Goal: Task Accomplishment & Management: Use online tool/utility

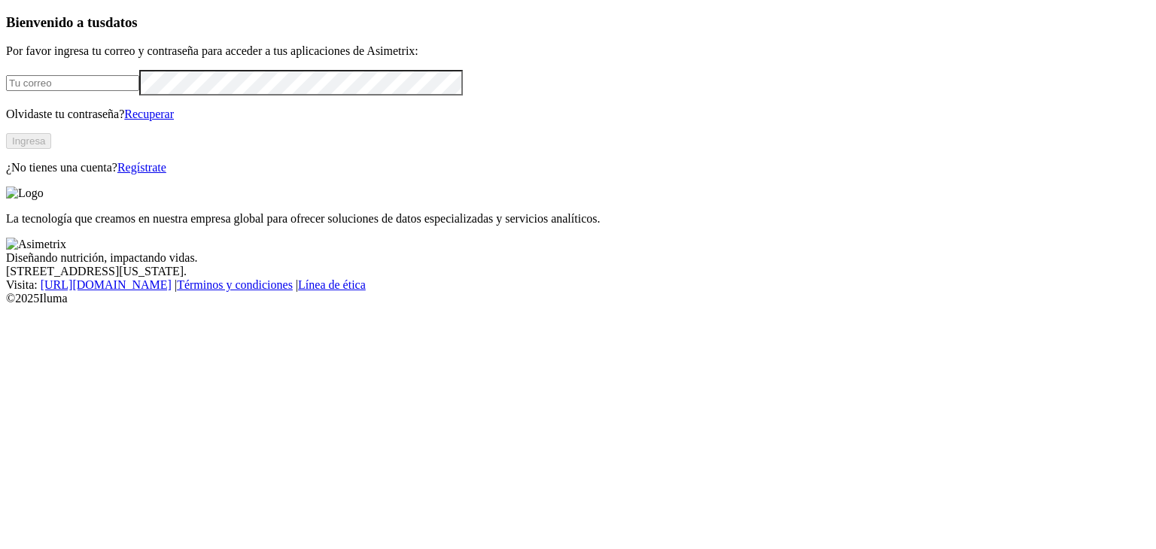
type input "[EMAIL_ADDRESS][DOMAIN_NAME]"
click at [51, 149] on button "Ingresa" at bounding box center [28, 141] width 45 height 16
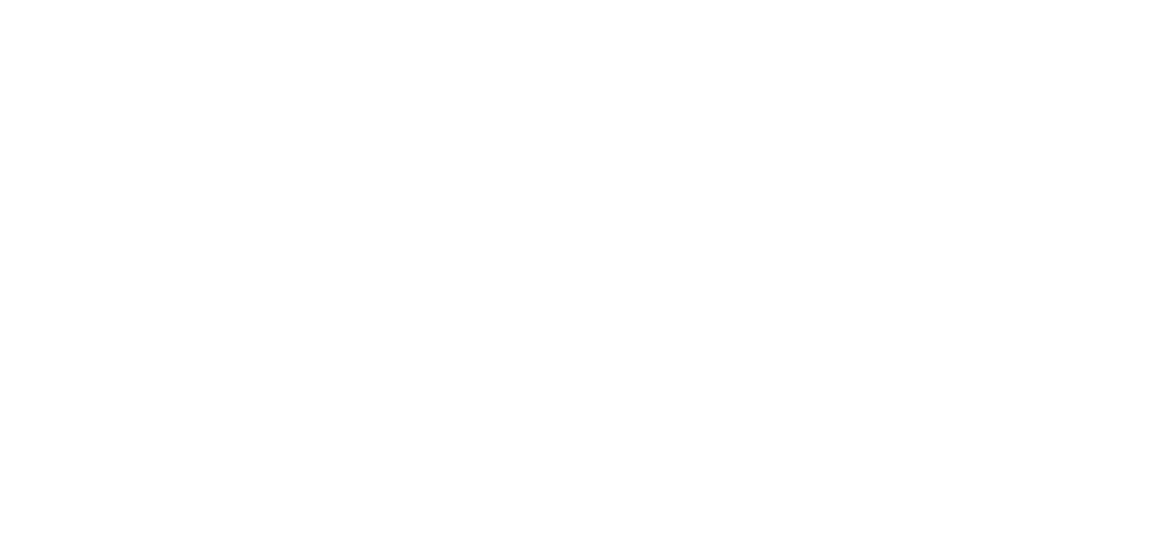
drag, startPoint x: 687, startPoint y: 239, endPoint x: 743, endPoint y: 239, distance: 55.7
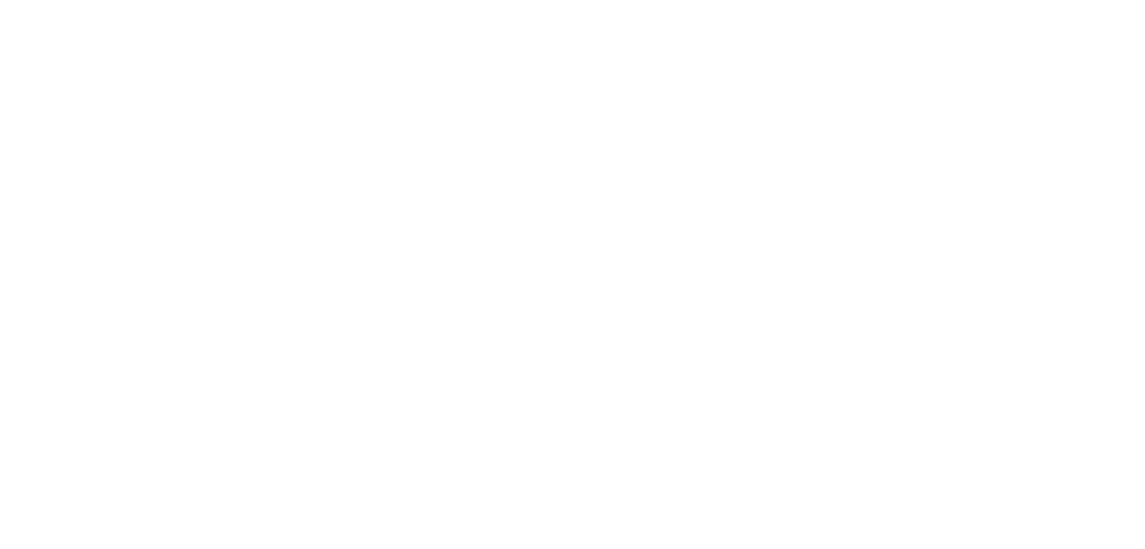
drag, startPoint x: 678, startPoint y: 239, endPoint x: 893, endPoint y: 231, distance: 214.6
type input "14 Agosto 2025"
paste input "14 Agosto 2025"
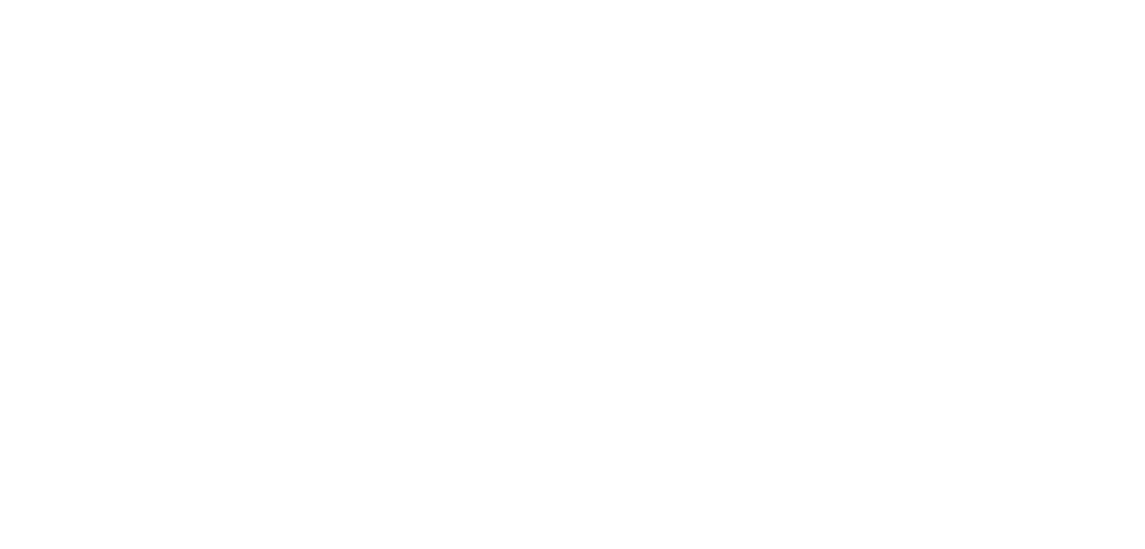
type input "14 Agosto 2025"
paste input "14 Agosto 2025"
type input "14 Agosto 2025"
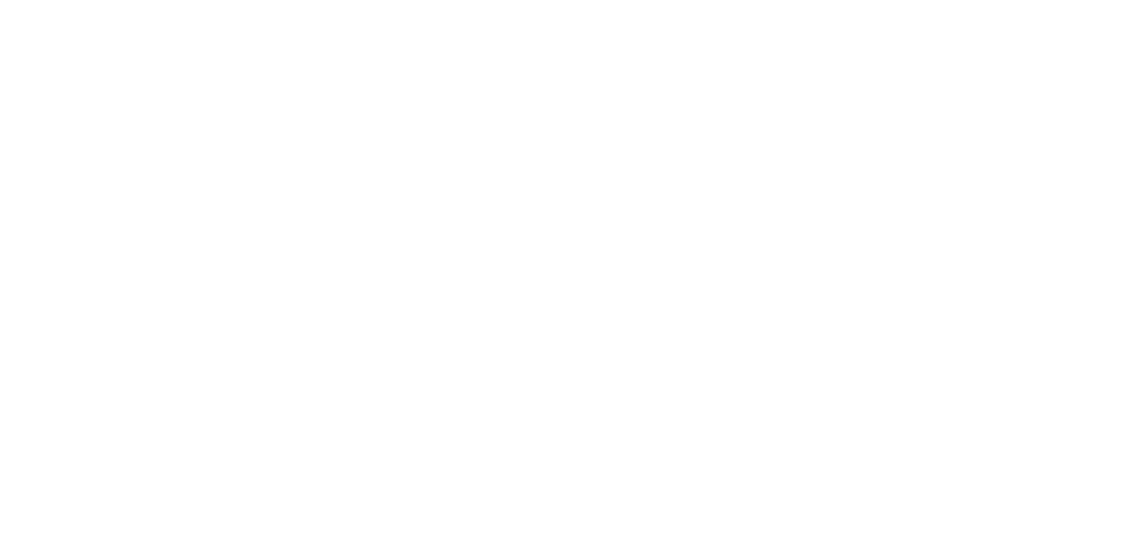
paste input "14 Agosto 2025"
type input "14 Agosto 2025"
paste input "14 Agosto 2025"
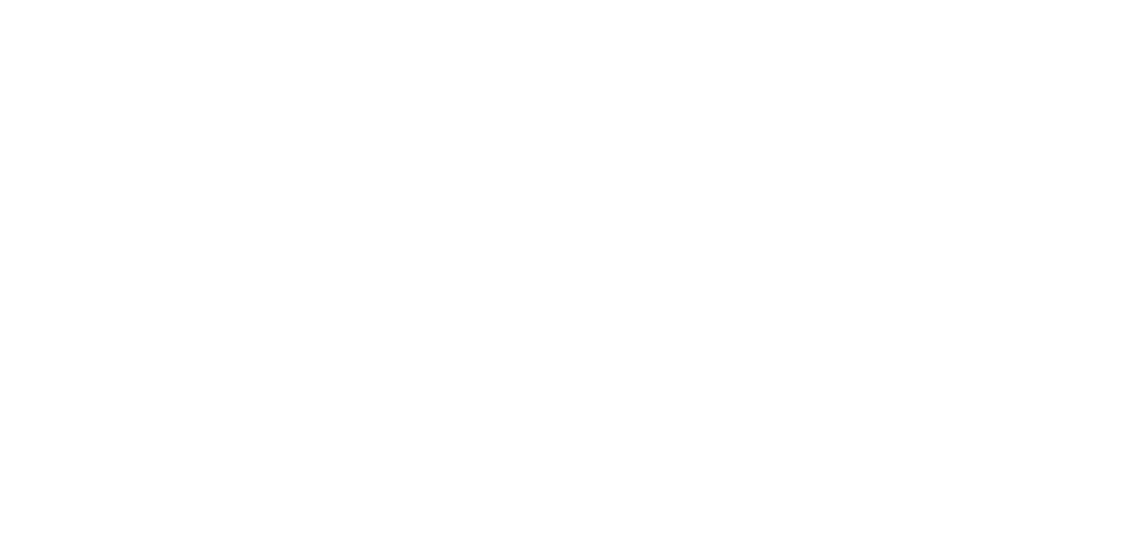
type input "14 Agosto 2025"
paste input "14 Agosto 2025"
type input "14 Agosto 2025"
paste input "14 Agosto 2025"
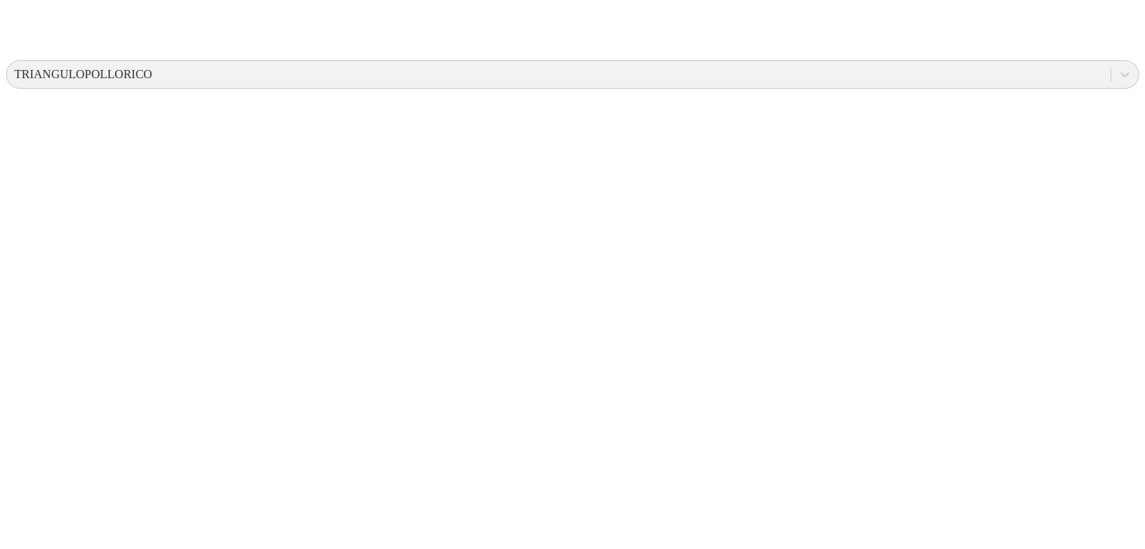
scroll to position [558, 0]
type input "14 Agosto 2025"
paste input "14 Agosto 2025"
type input "14 Agosto 2025"
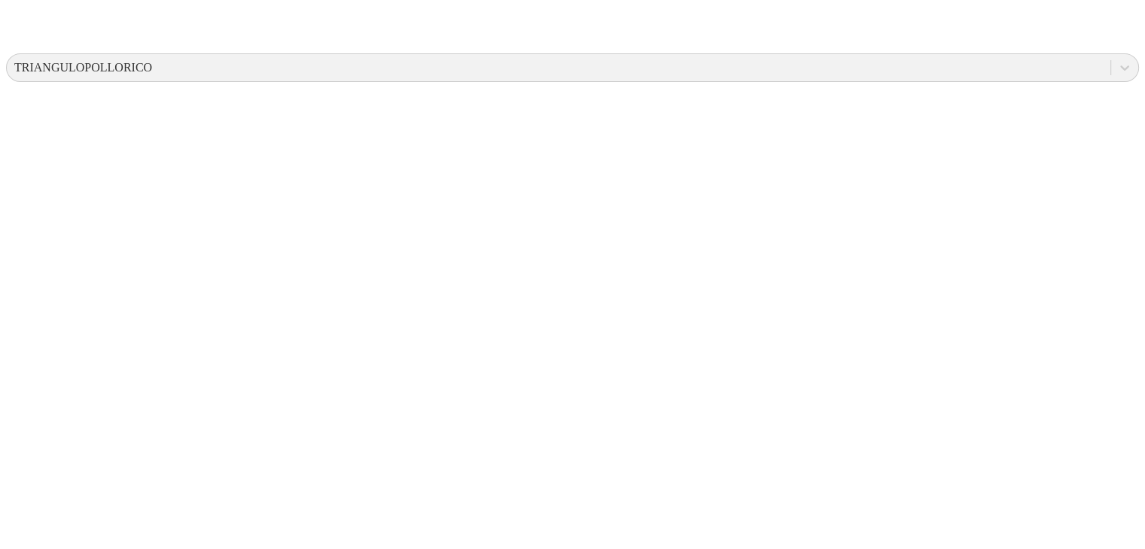
paste input "14 Agosto 2025"
type input "14 Agosto 2025"
paste input "14 Agosto 2025"
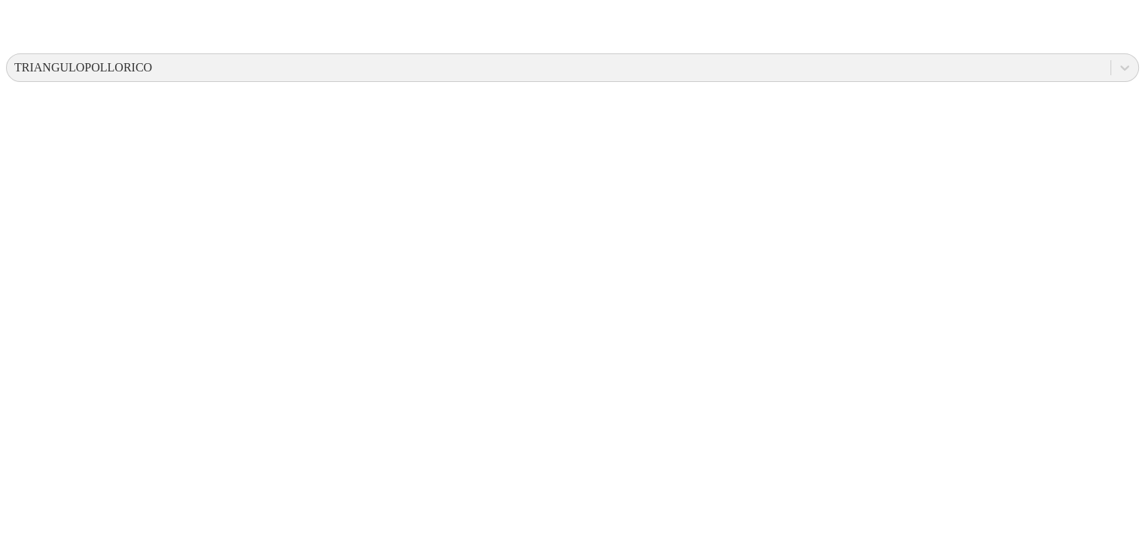
type input "14 Agosto 2025"
paste input "14 Agosto 2025"
type input "14 Agosto 2025"
paste input "14 Agosto 2025"
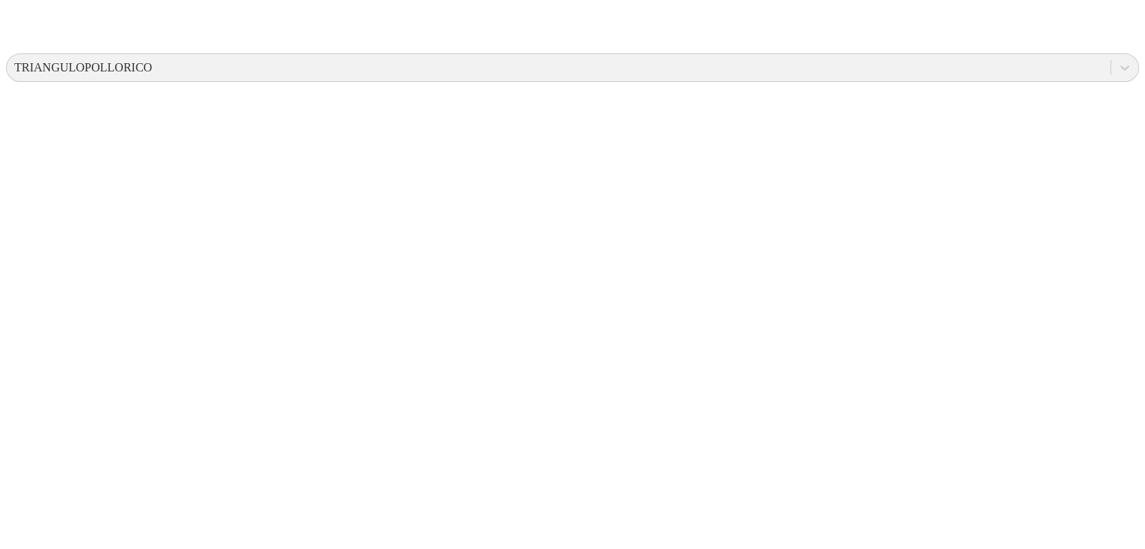
type input "14 Agosto 2025"
paste input "14 Agosto 2025"
type input "14 Agosto 2025"
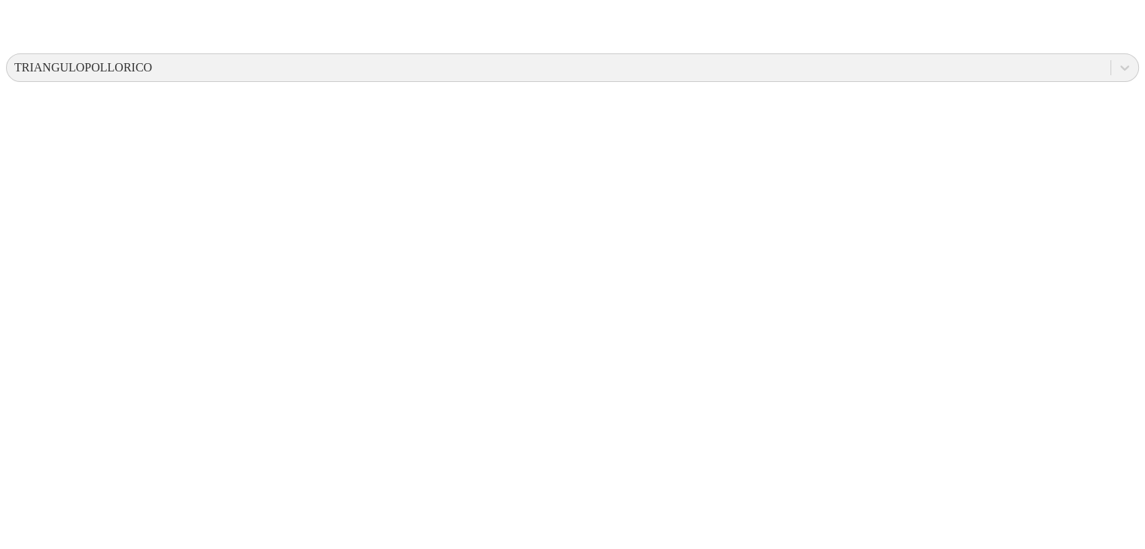
paste input "14 Agosto 2025"
type input "14 Agosto 2025"
paste input "14 Agosto 2025"
drag, startPoint x: 698, startPoint y: 358, endPoint x: 698, endPoint y: 404, distance: 45.9
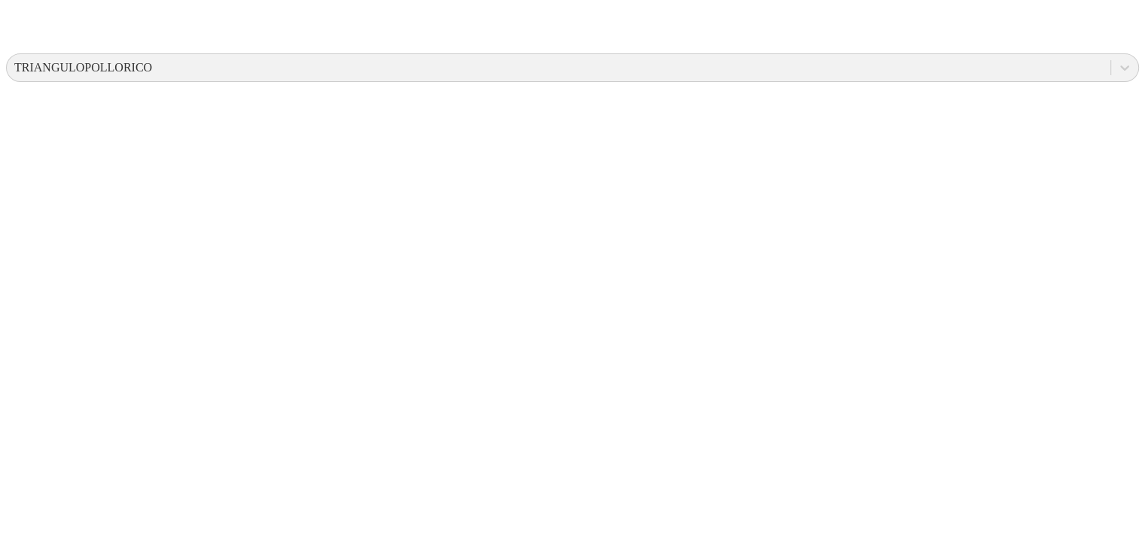
type input "14 Agosto 2025"
paste input "14 Agosto 2025"
type input "14 Agosto 2025"
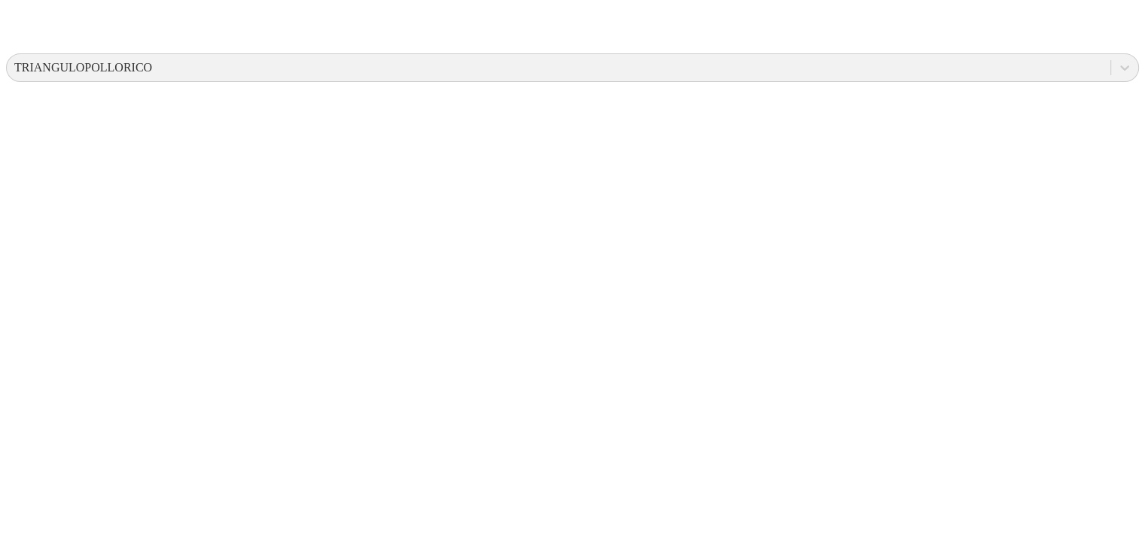
paste input "14 Agosto 2025"
type input "14 Agosto 2025"
paste input "14 Agosto 2025"
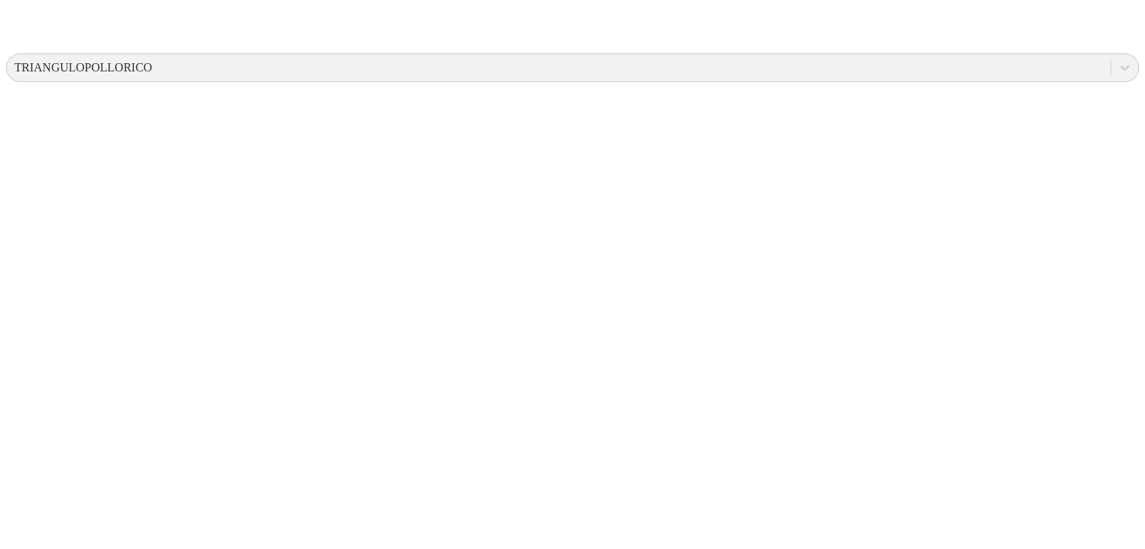
type input "14 Agosto 2025"
paste input "14 Agosto 2025"
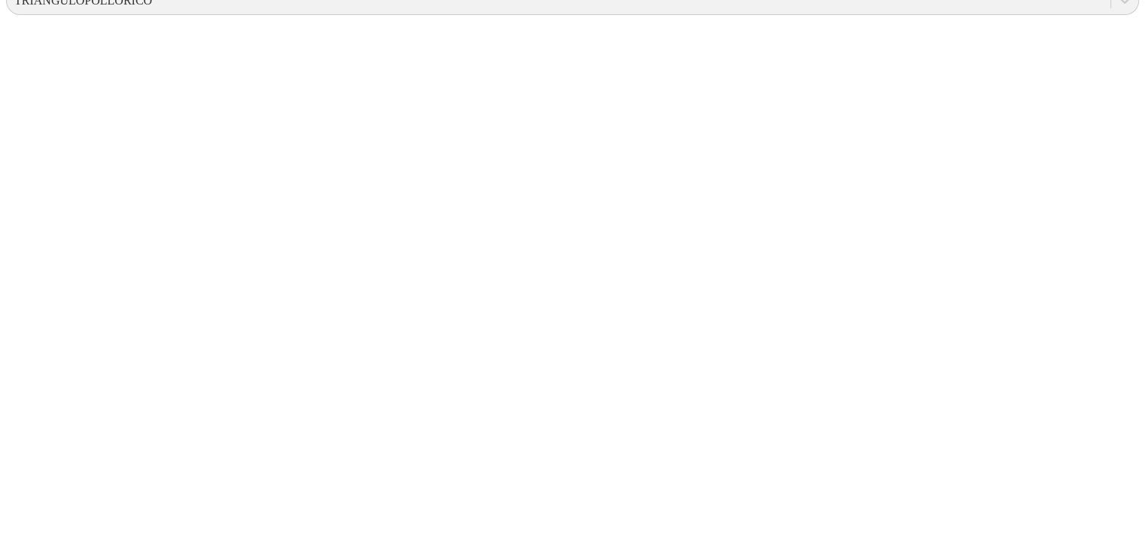
type input "14 Agosto 2025"
